Goal: Check status: Check status

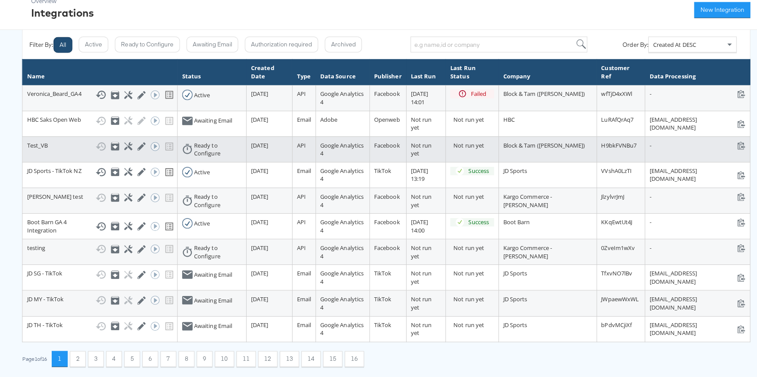
scroll to position [47, 0]
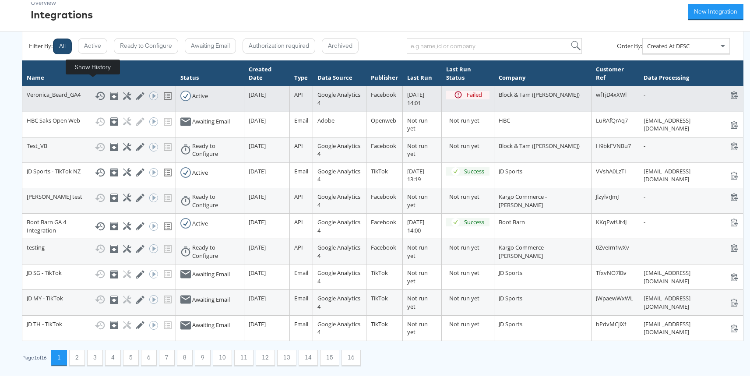
click at [95, 89] on icon at bounding box center [100, 94] width 11 height 11
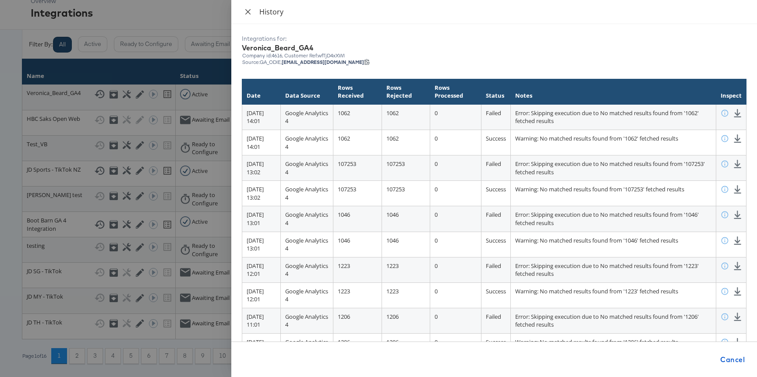
click at [244, 9] on button "Close" at bounding box center [248, 12] width 12 height 8
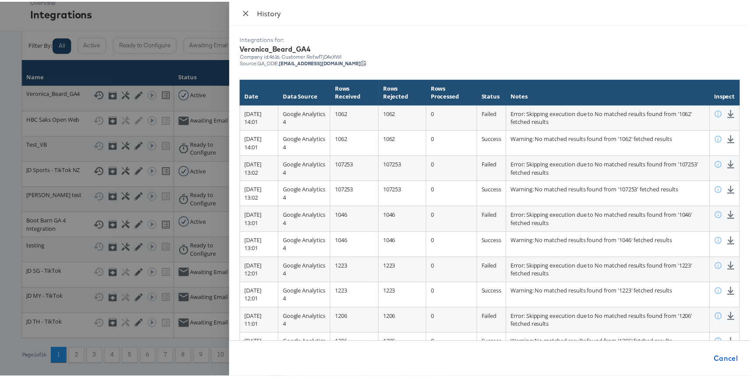
scroll to position [36, 0]
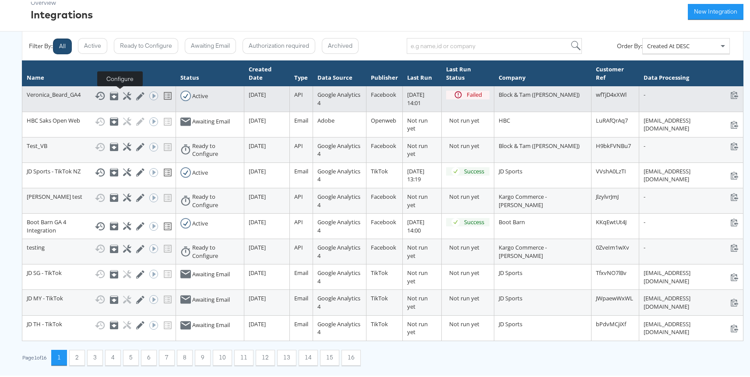
click at [123, 94] on icon at bounding box center [127, 94] width 8 height 8
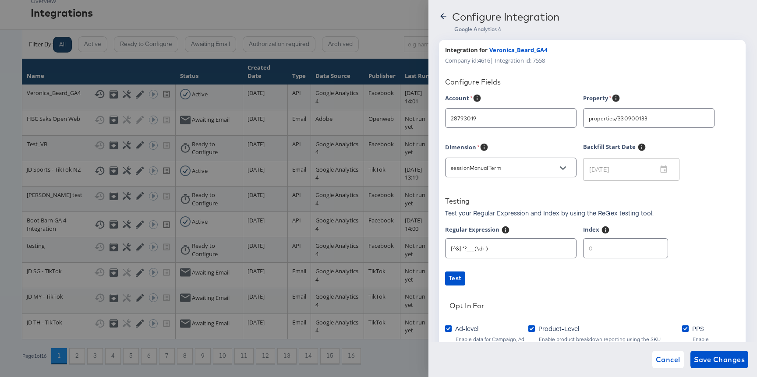
type input "Veronica Beard"
click at [659, 361] on span "Cancel" at bounding box center [668, 359] width 25 height 12
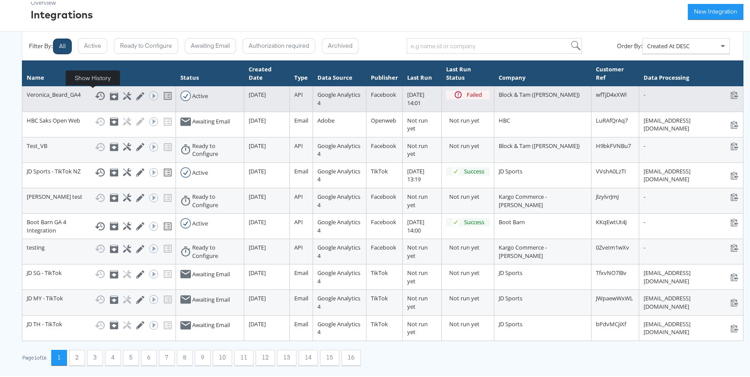
click at [96, 93] on icon at bounding box center [100, 94] width 11 height 11
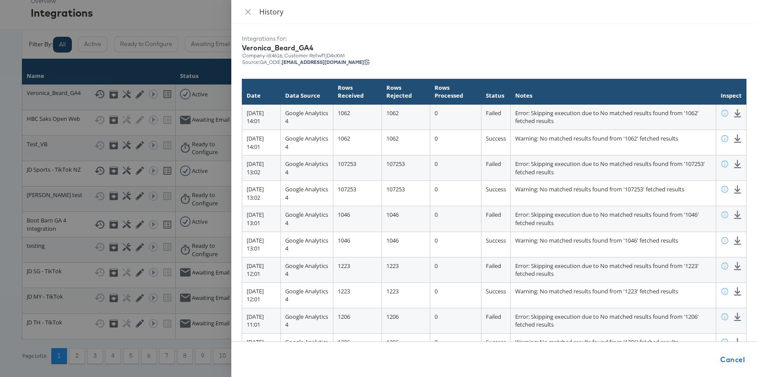
click at [2, 115] on div at bounding box center [378, 188] width 757 height 377
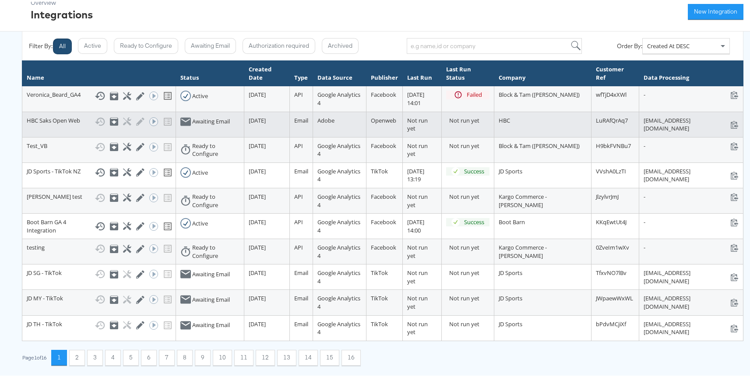
scroll to position [77, 0]
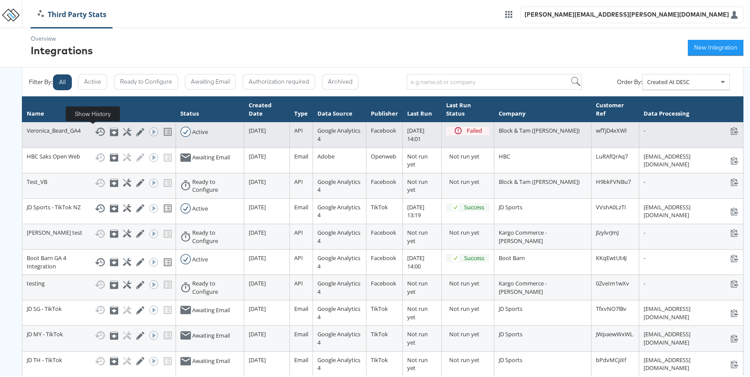
click at [95, 128] on icon at bounding box center [100, 130] width 11 height 11
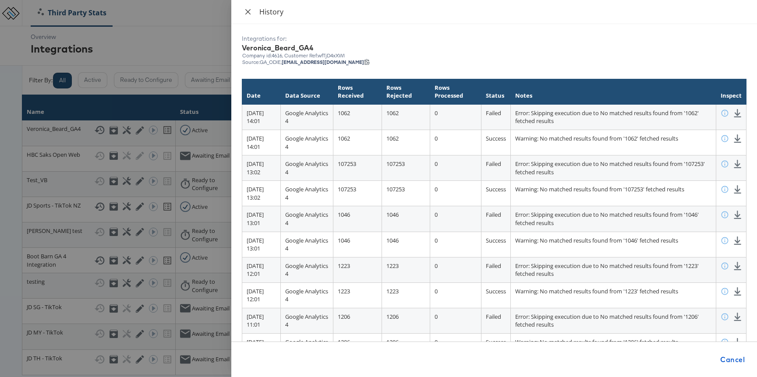
click at [248, 10] on icon "close" at bounding box center [247, 11] width 7 height 7
